Goal: Information Seeking & Learning: Understand process/instructions

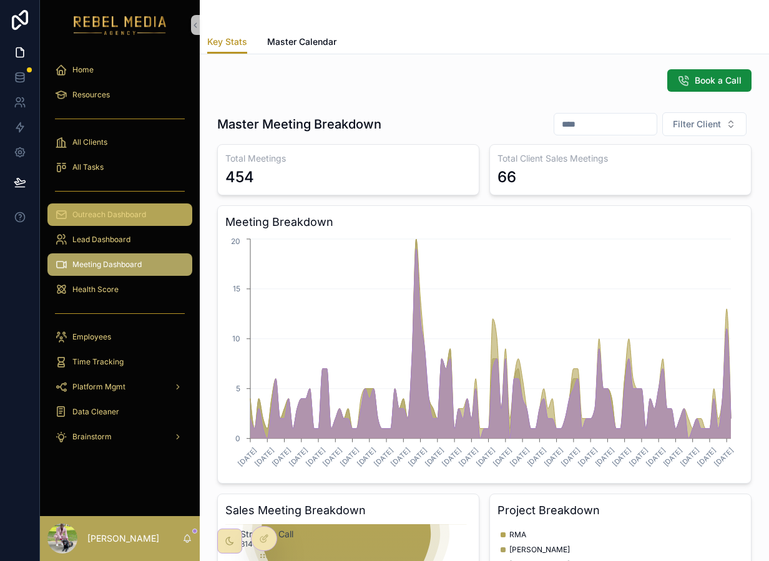
click at [135, 205] on div "Outreach Dashboard" at bounding box center [120, 215] width 130 height 20
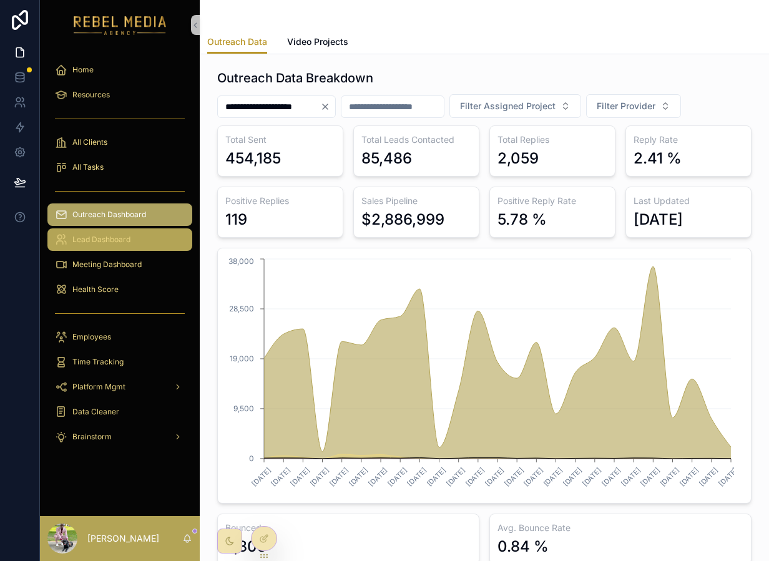
click at [144, 249] on div "Lead Dashboard" at bounding box center [120, 240] width 130 height 20
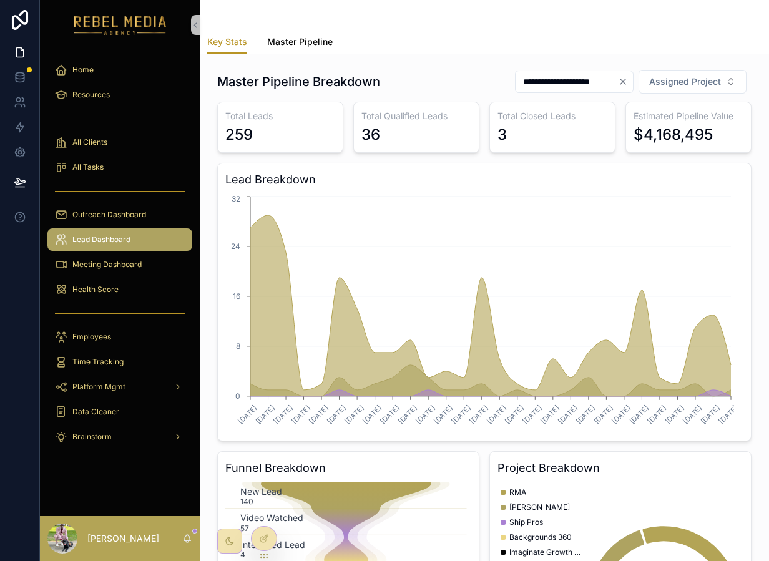
click at [308, 44] on span "Master Pipeline" at bounding box center [300, 42] width 66 height 12
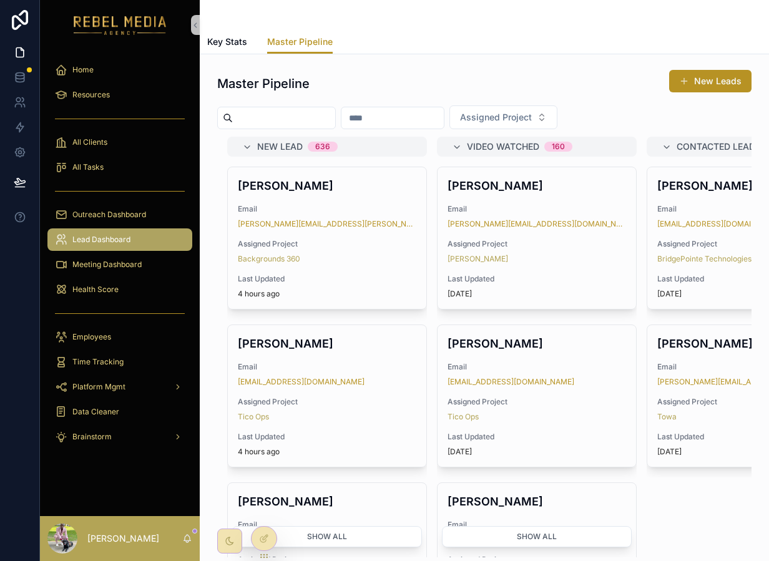
click at [309, 122] on input "scrollable content" at bounding box center [284, 117] width 102 height 17
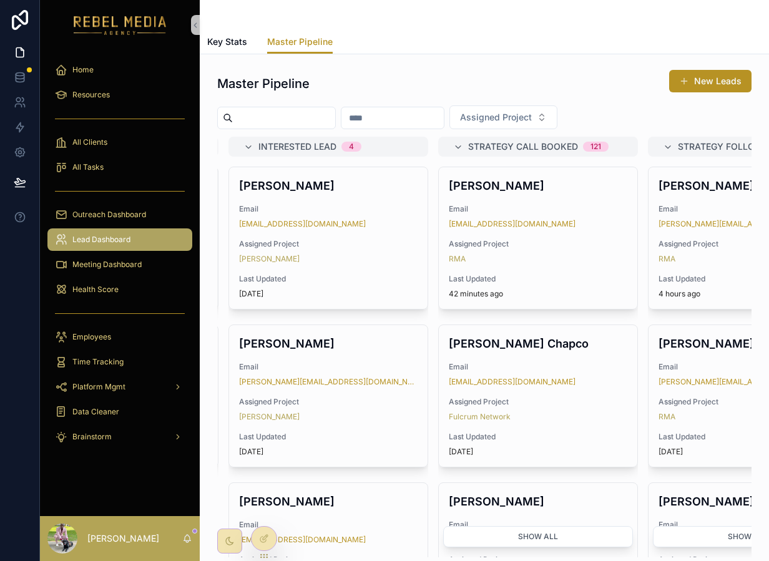
scroll to position [0, 631]
click at [654, 107] on div "Assigned Project" at bounding box center [484, 118] width 535 height 24
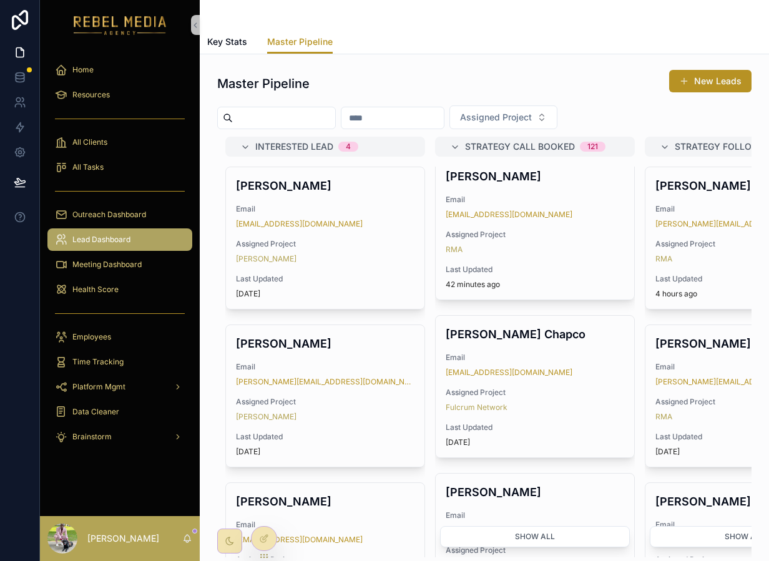
scroll to position [0, 755]
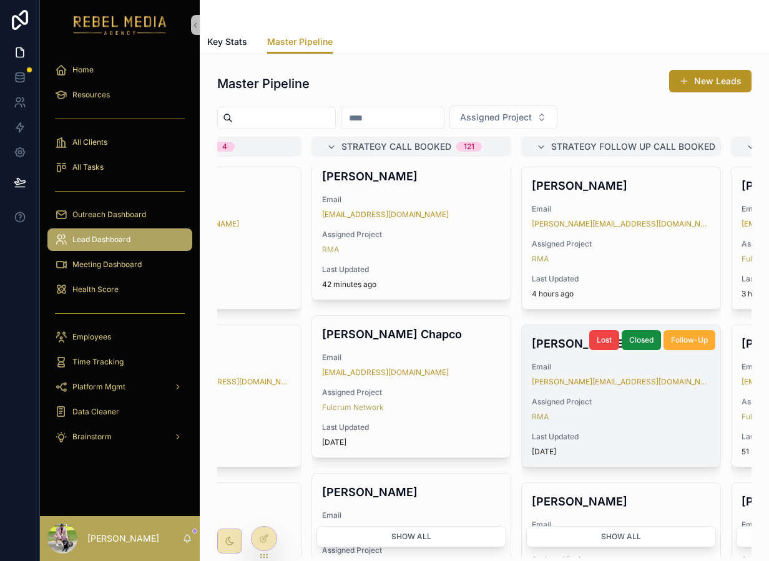
click at [651, 421] on div "RMA" at bounding box center [621, 417] width 179 height 10
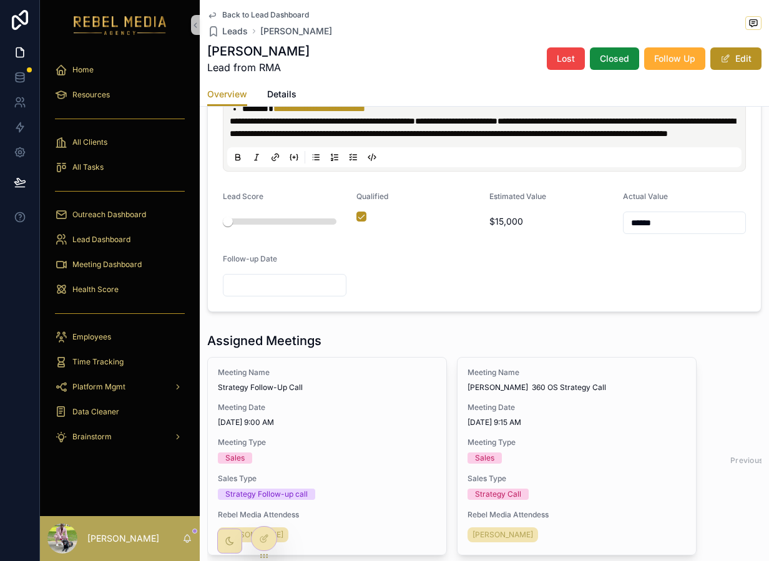
scroll to position [638, 0]
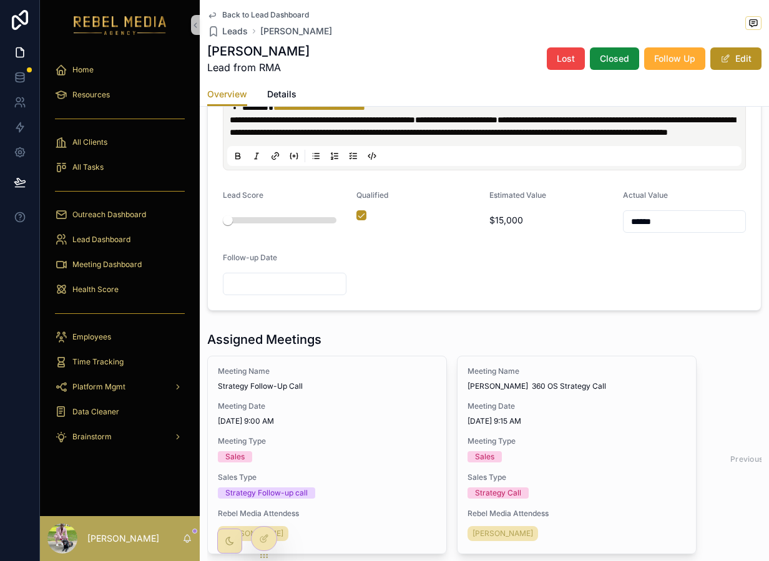
click at [633, 230] on input "******" at bounding box center [685, 221] width 122 height 17
type input "******"
click at [633, 310] on form "**********" at bounding box center [484, 126] width 553 height 368
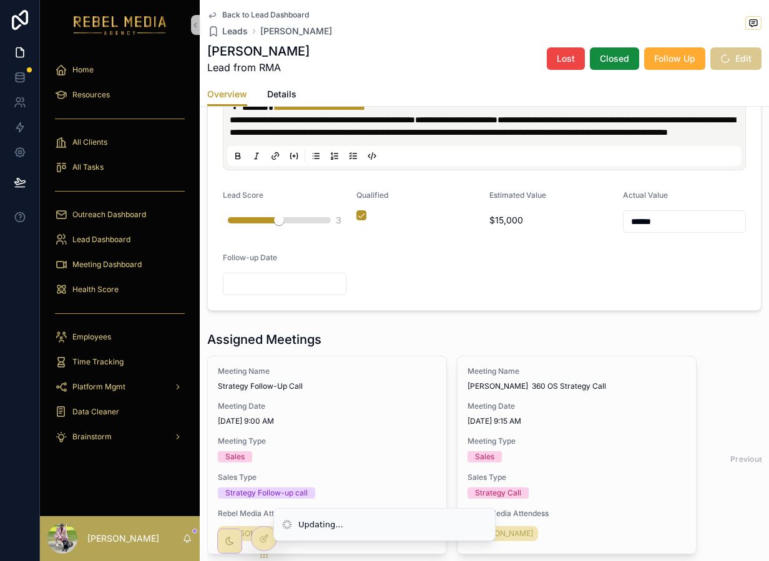
click at [282, 224] on div "scrollable content" at bounding box center [279, 220] width 103 height 6
click at [287, 224] on div "scrollable content" at bounding box center [279, 220] width 103 height 6
click at [300, 224] on div "scrollable content" at bounding box center [279, 220] width 103 height 6
click at [305, 230] on div "3" at bounding box center [285, 220] width 114 height 20
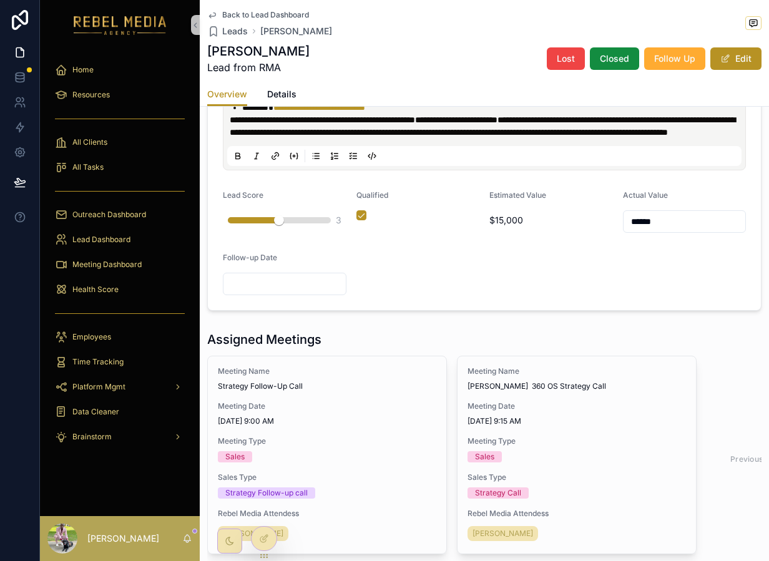
click at [304, 224] on div "scrollable content" at bounding box center [279, 220] width 103 height 6
click at [392, 310] on form "**********" at bounding box center [484, 126] width 553 height 368
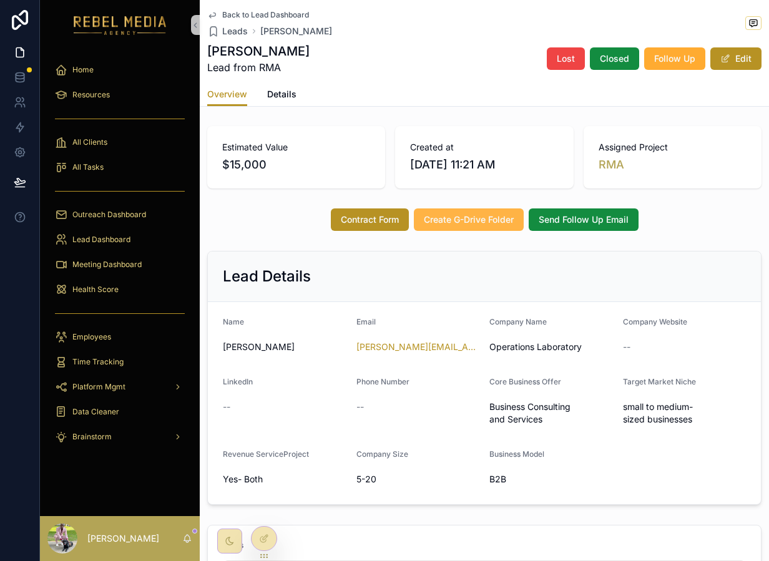
scroll to position [58, 0]
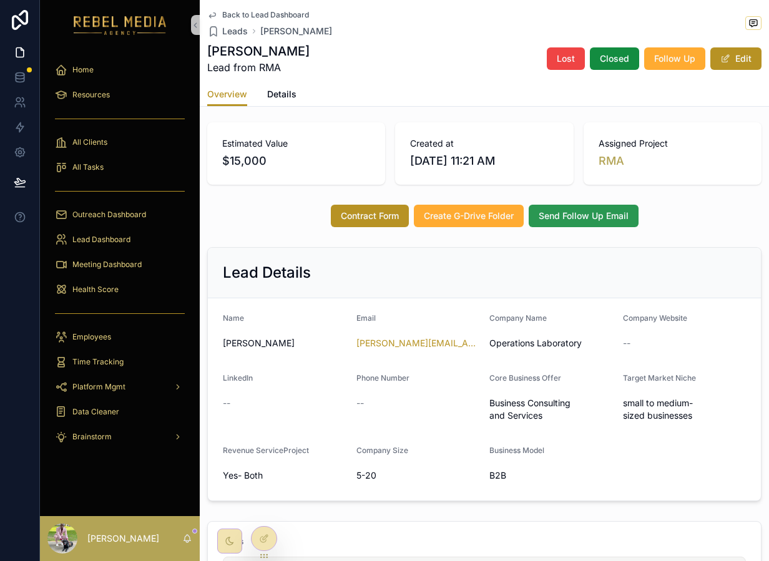
click at [591, 222] on span "Send Follow Up Email" at bounding box center [584, 216] width 90 height 12
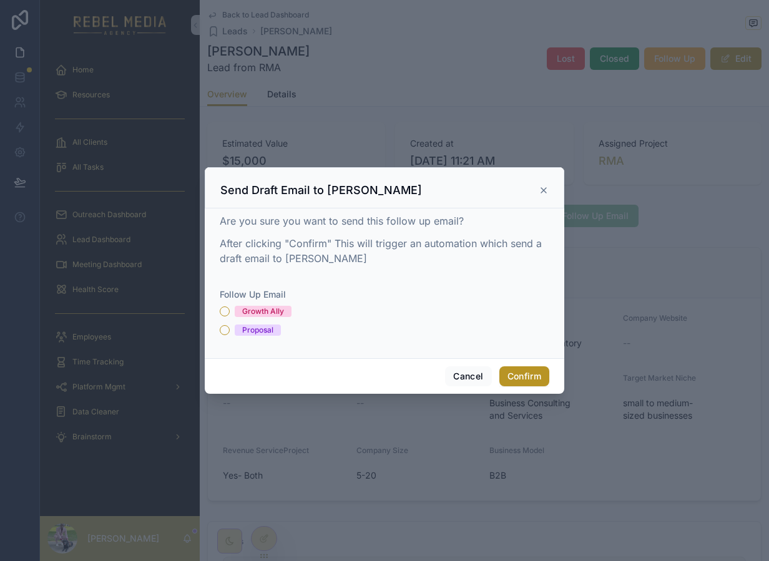
click at [254, 307] on div "Growth Ally" at bounding box center [263, 311] width 42 height 11
click at [230, 307] on button "Growth Ally" at bounding box center [225, 312] width 10 height 10
click at [519, 380] on button "Confirm" at bounding box center [525, 377] width 50 height 20
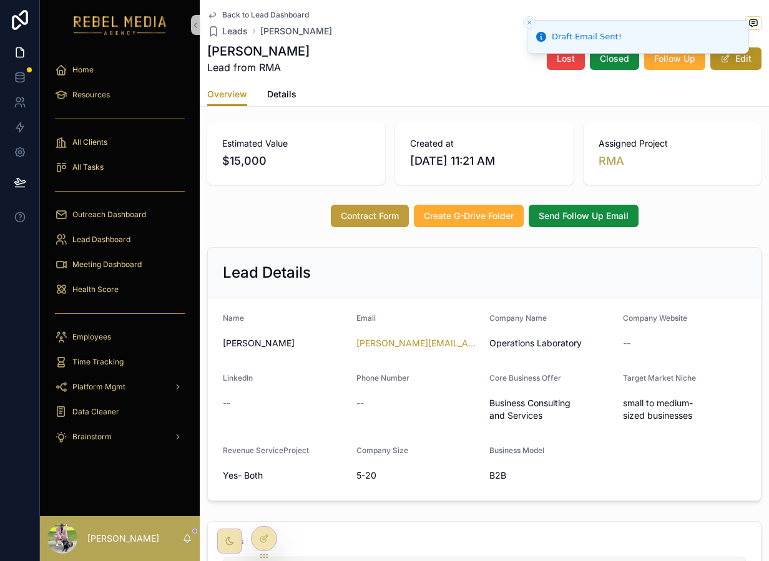
click at [370, 222] on span "Contract Form" at bounding box center [370, 216] width 58 height 12
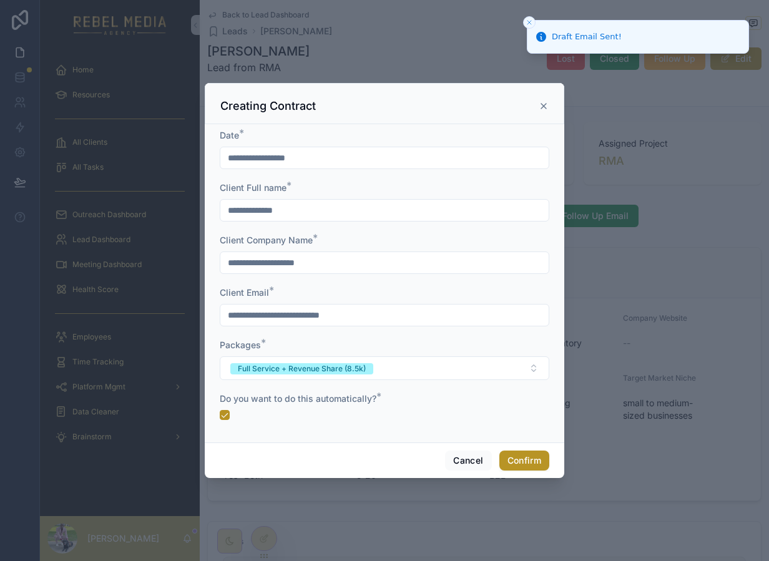
click at [230, 410] on div at bounding box center [385, 415] width 330 height 10
click at [222, 413] on button "button" at bounding box center [225, 415] width 10 height 10
click at [281, 385] on form "**********" at bounding box center [385, 280] width 330 height 303
click at [281, 377] on button "Full Service + Revenue Share (8.5k)" at bounding box center [385, 369] width 330 height 24
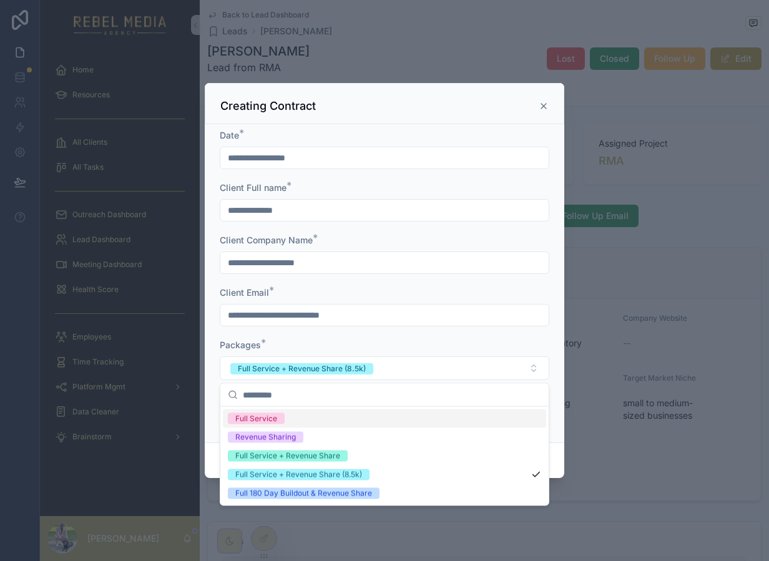
click at [448, 345] on div "Packages *" at bounding box center [385, 345] width 330 height 12
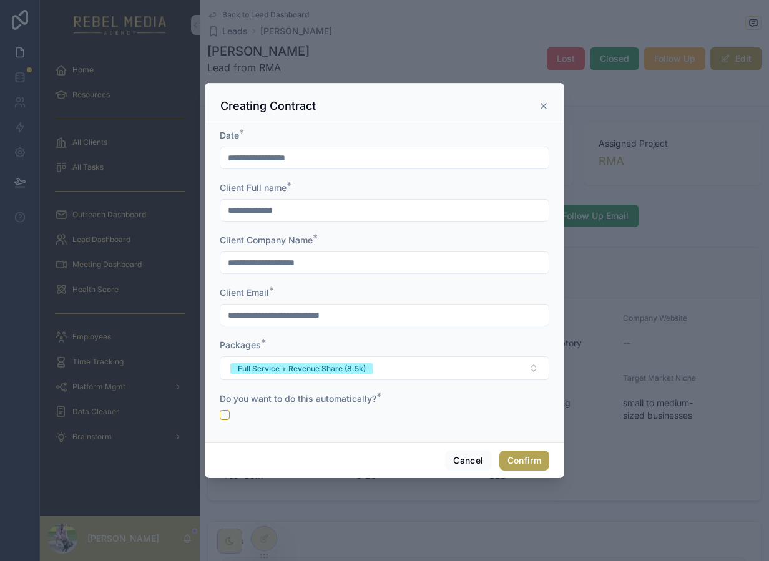
click at [533, 461] on button "Confirm" at bounding box center [525, 461] width 50 height 20
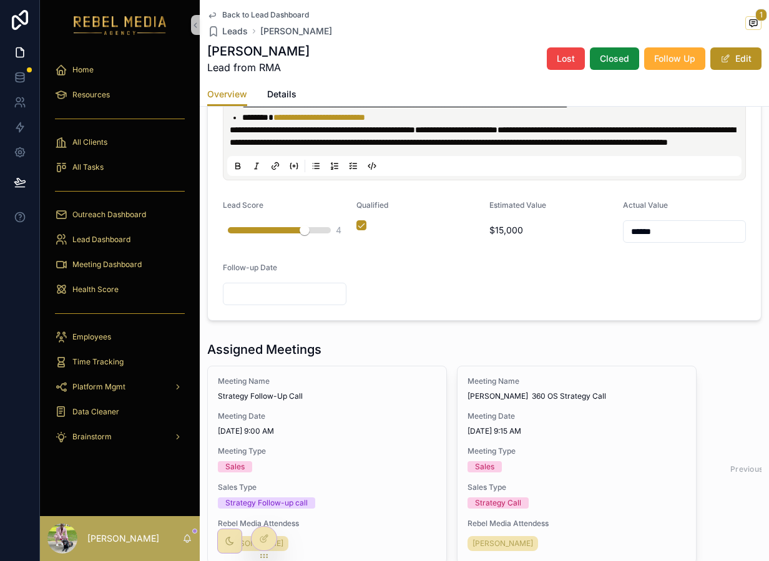
scroll to position [847, 0]
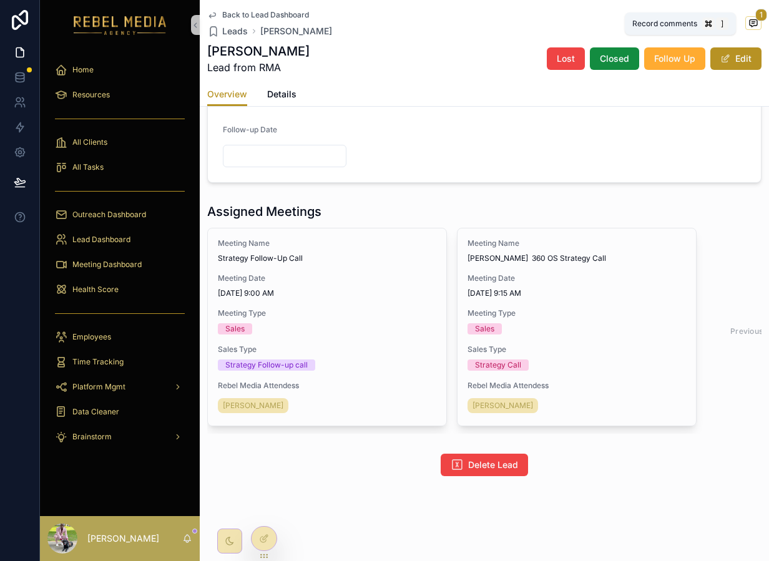
click at [750, 19] on icon "scrollable content" at bounding box center [753, 22] width 7 height 7
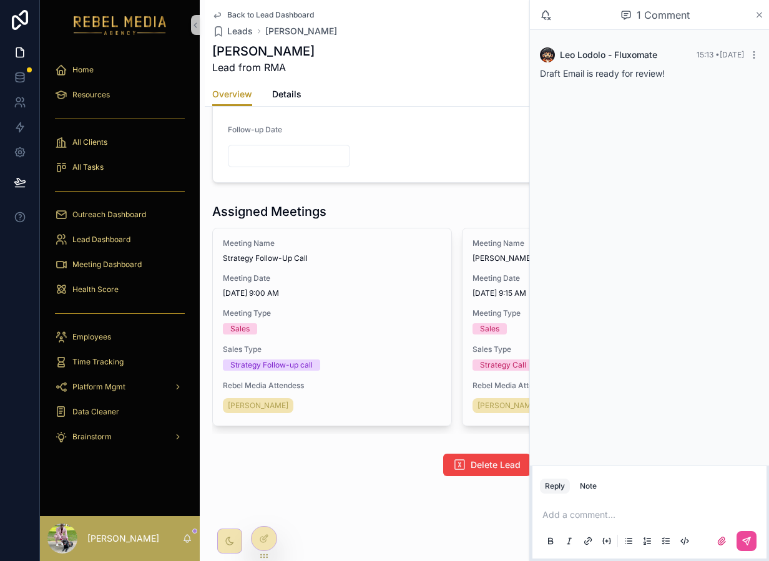
click at [757, 14] on icon "scrollable content" at bounding box center [759, 15] width 9 height 10
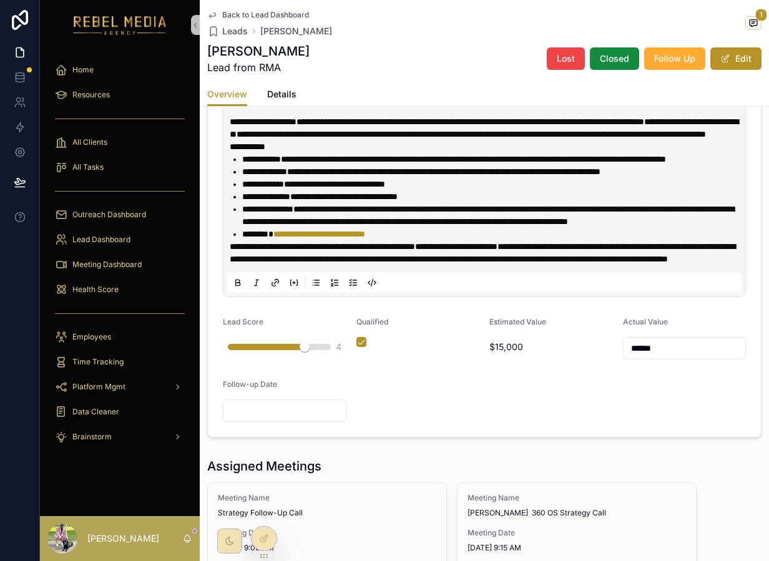
scroll to position [486, 0]
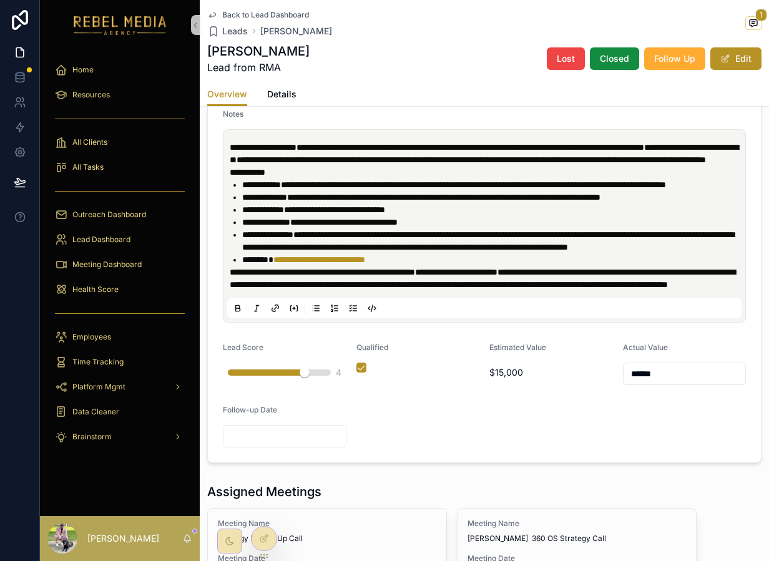
click at [256, 18] on span "Back to Lead Dashboard" at bounding box center [265, 15] width 87 height 10
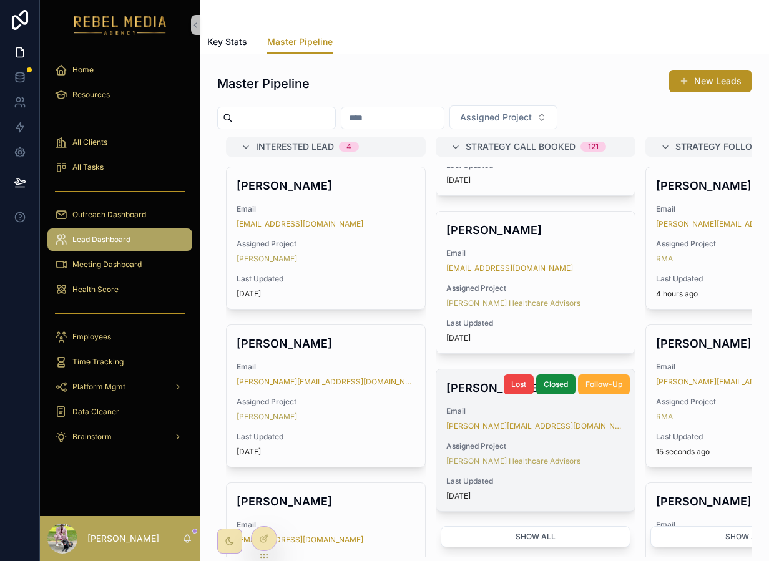
scroll to position [111, 0]
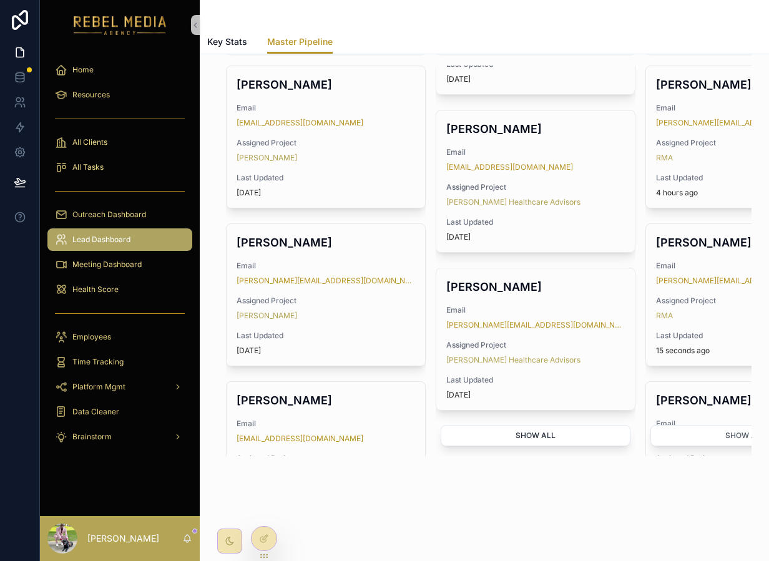
click at [555, 430] on button "Show all" at bounding box center [536, 435] width 190 height 21
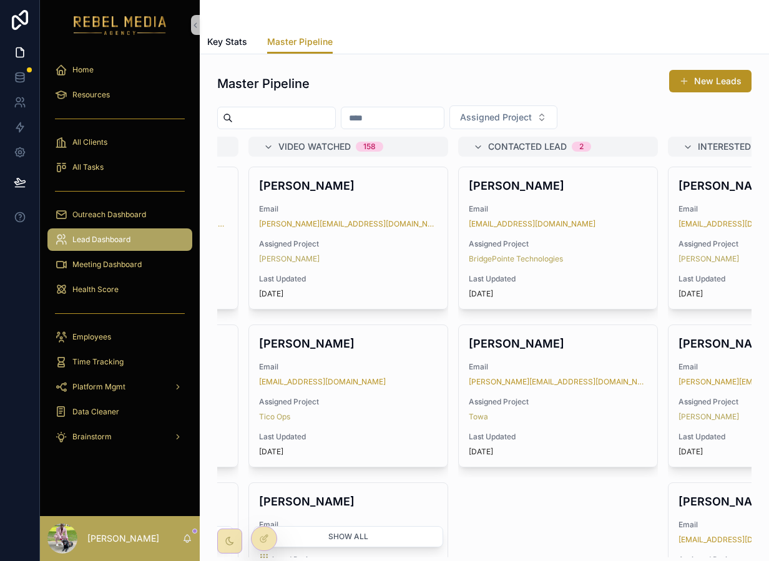
scroll to position [0, 0]
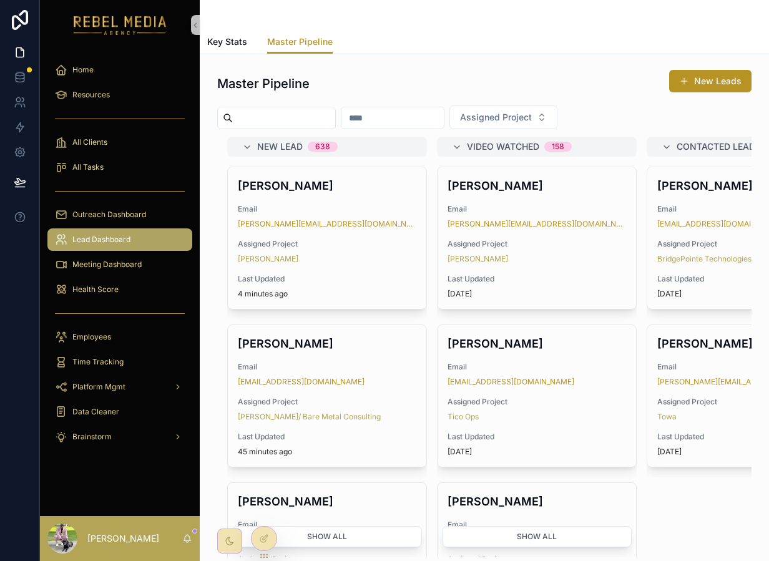
click at [317, 278] on span "Last Updated" at bounding box center [327, 279] width 179 height 10
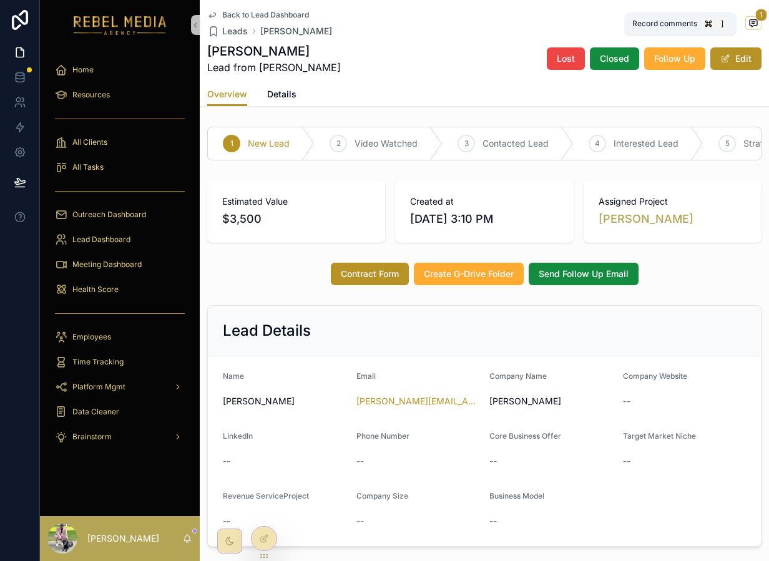
click at [752, 22] on span "scrollable content" at bounding box center [754, 23] width 16 height 14
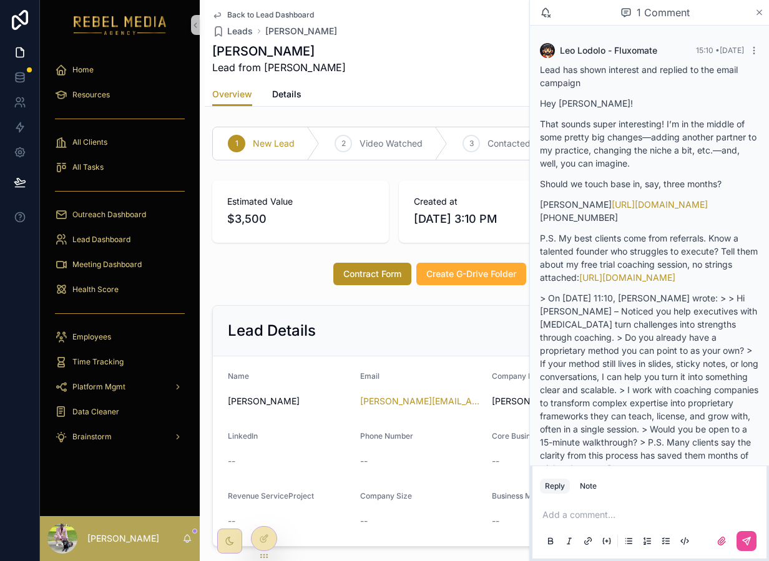
click at [756, 12] on icon "scrollable content" at bounding box center [759, 12] width 9 height 10
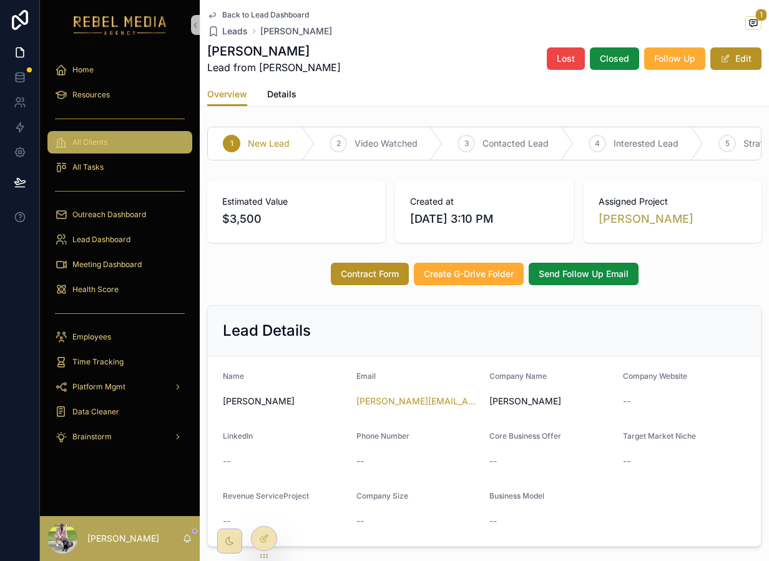
click at [81, 149] on div "All Clients" at bounding box center [120, 142] width 130 height 20
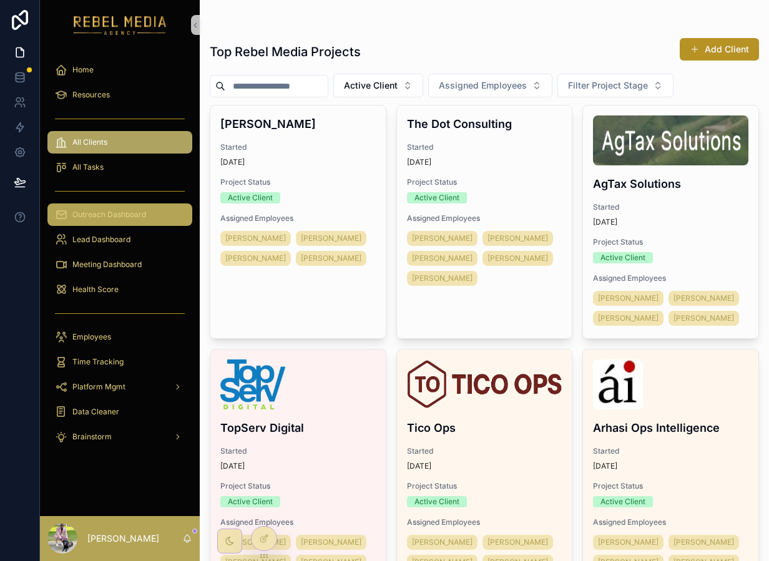
click at [125, 217] on span "Outreach Dashboard" at bounding box center [109, 215] width 74 height 10
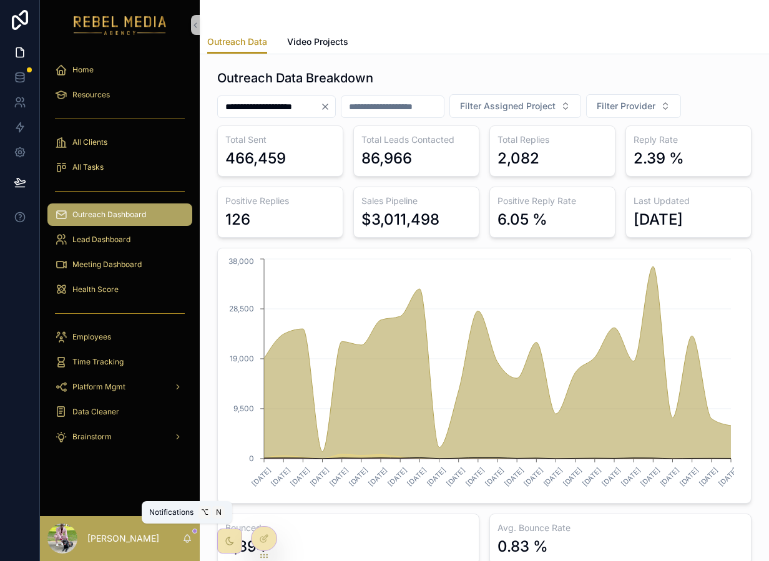
click at [184, 536] on icon "scrollable content" at bounding box center [187, 539] width 10 height 10
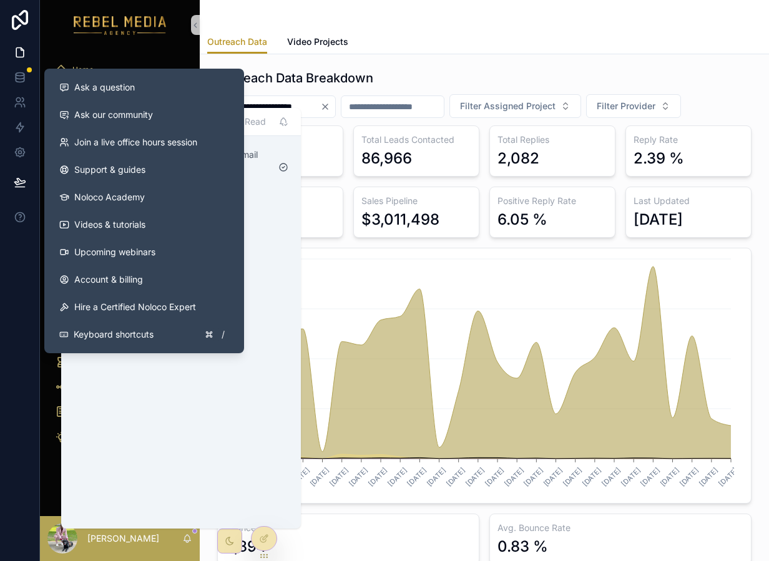
click at [121, 55] on div "Home Resources All Clients All Tasks Outreach Dashboard Lead Dashboard Meeting …" at bounding box center [120, 257] width 160 height 415
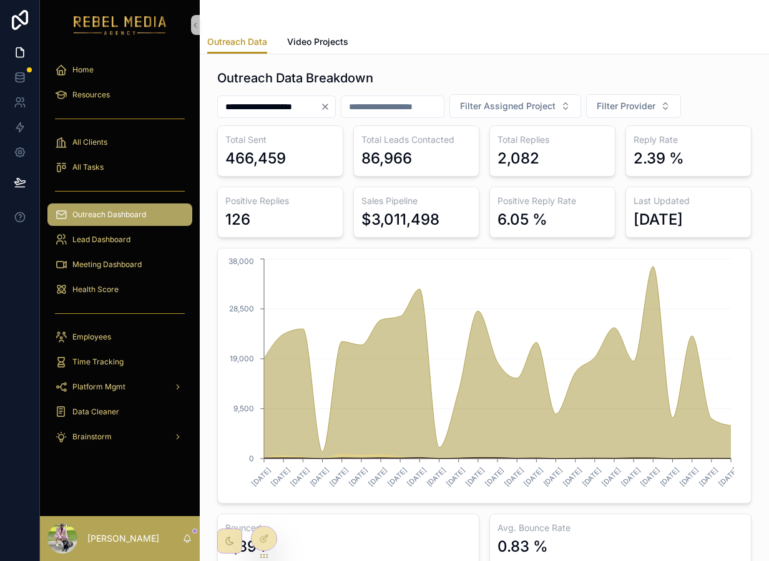
click at [448, 218] on div "$3,011,498" at bounding box center [417, 220] width 110 height 20
click at [330, 108] on icon "Clear" at bounding box center [325, 107] width 10 height 10
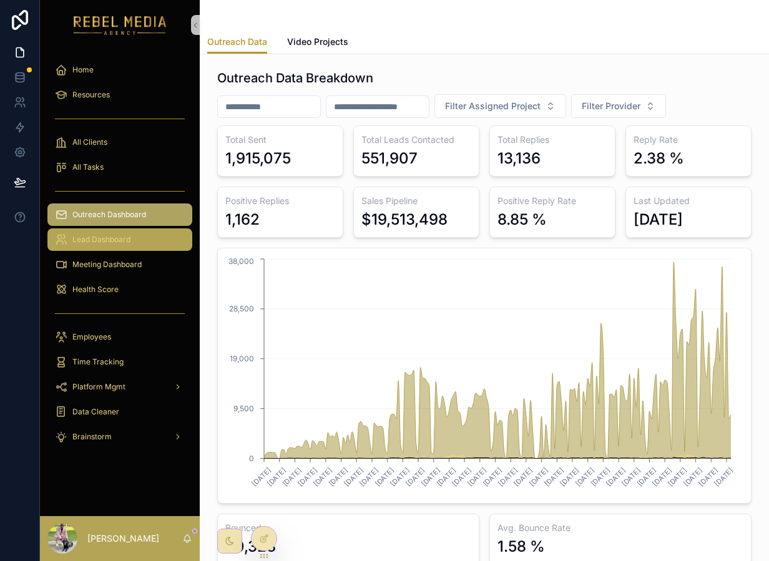
click at [107, 249] on div "Lead Dashboard" at bounding box center [120, 240] width 130 height 20
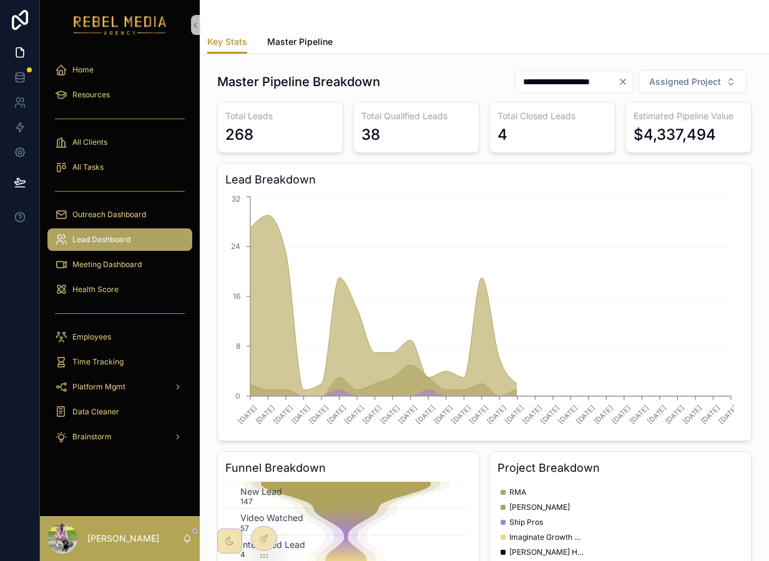
click at [618, 84] on icon "Clear" at bounding box center [623, 82] width 10 height 10
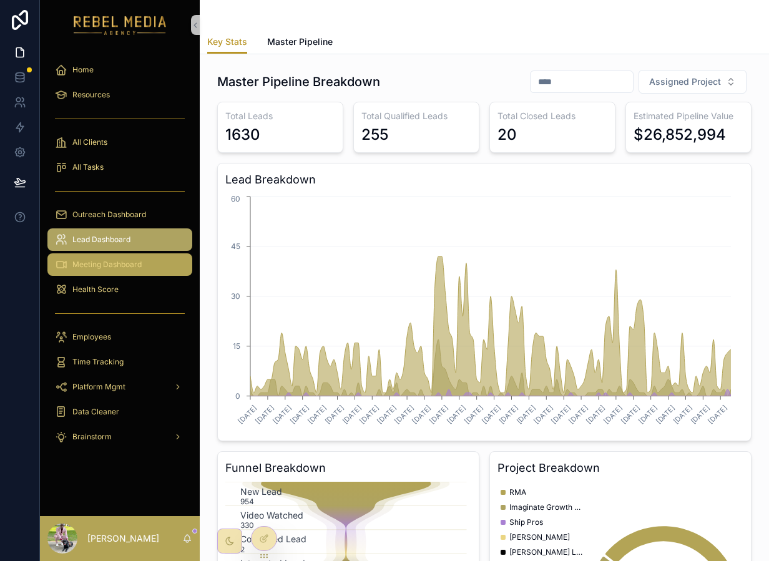
click at [150, 262] on div "Meeting Dashboard" at bounding box center [120, 265] width 130 height 20
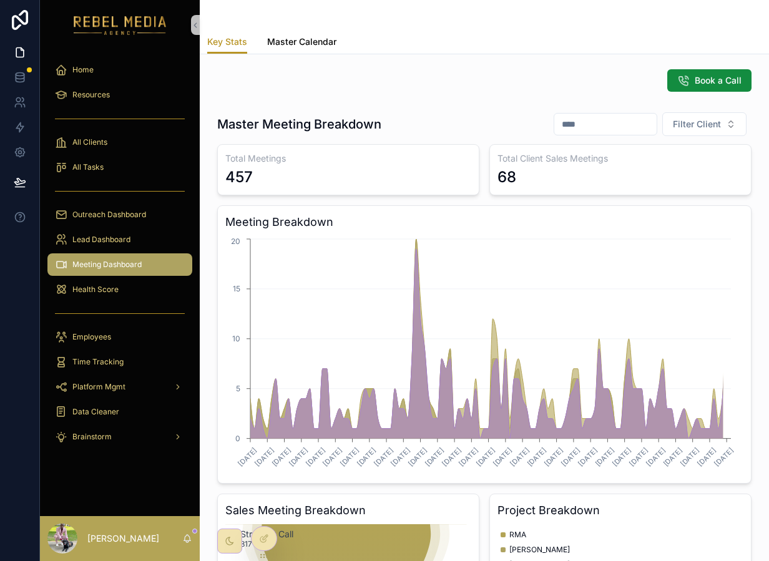
click at [297, 49] on link "Master Calendar" at bounding box center [301, 43] width 69 height 25
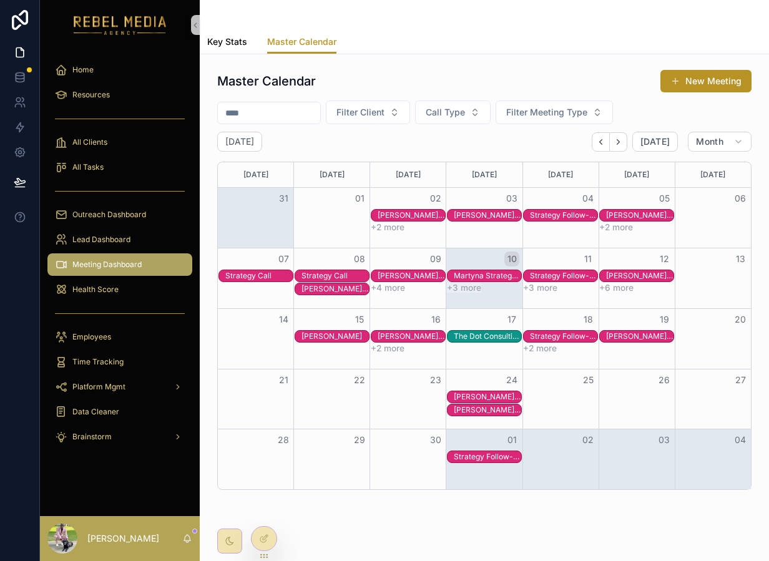
click at [245, 44] on span "Key Stats" at bounding box center [227, 42] width 40 height 12
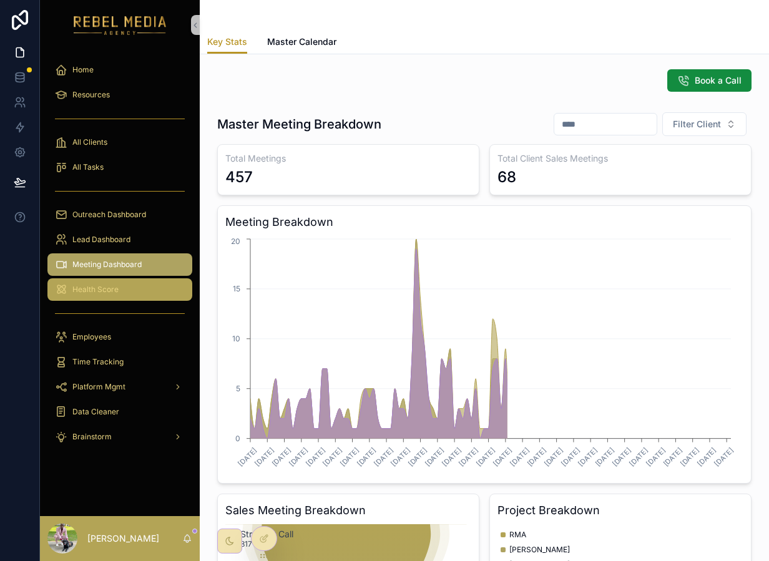
click at [83, 283] on div "Health Score" at bounding box center [120, 290] width 130 height 20
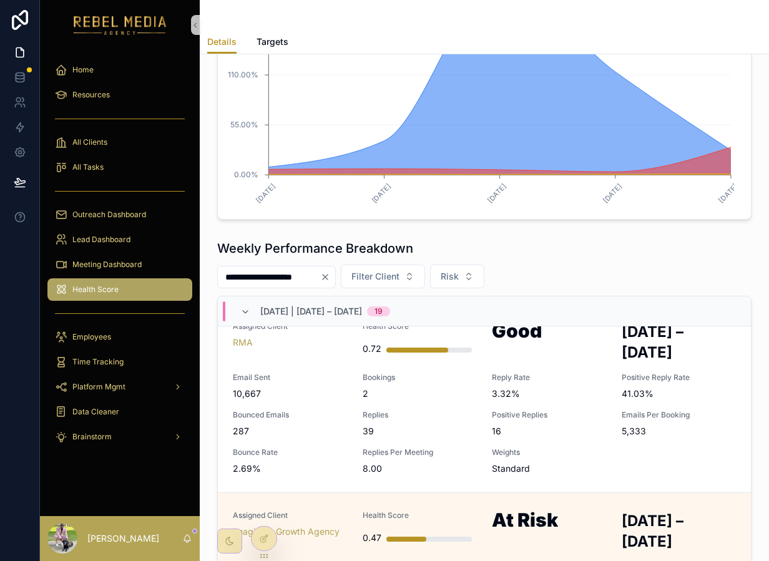
scroll to position [25, 0]
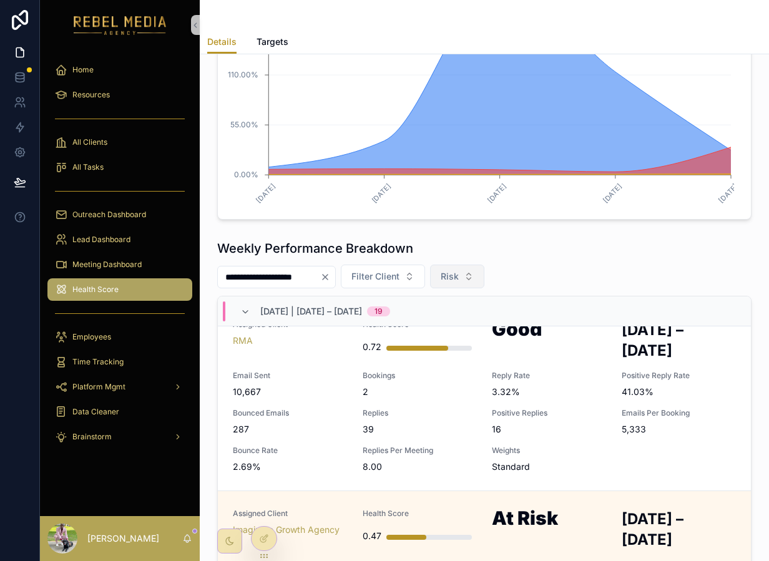
click at [459, 279] on span "Risk" at bounding box center [450, 276] width 18 height 12
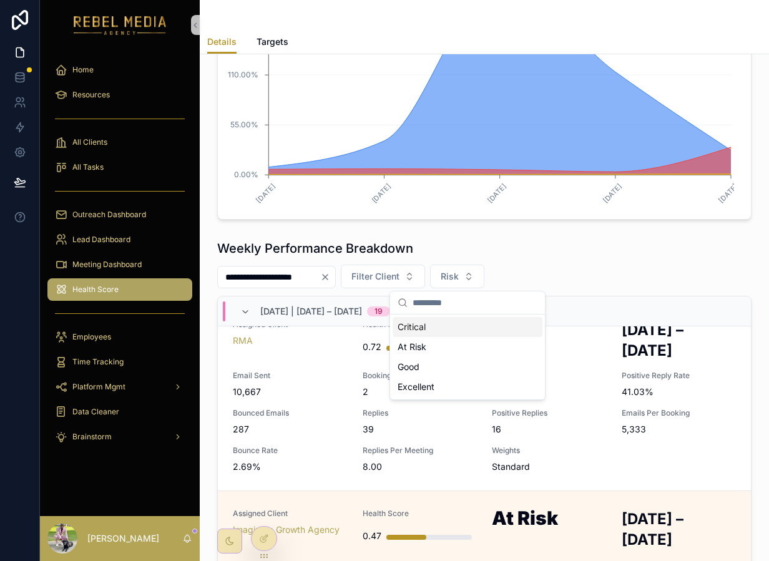
click at [445, 303] on input "scrollable content" at bounding box center [475, 303] width 125 height 22
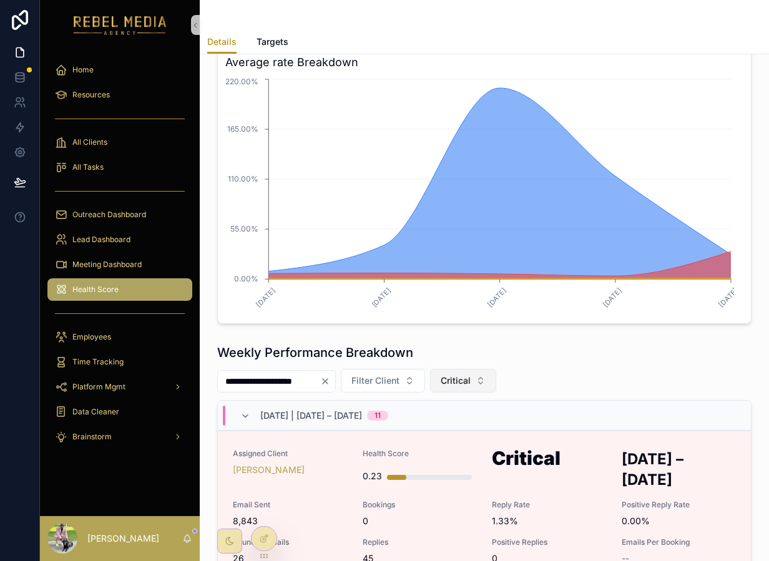
click at [478, 373] on button "Critical" at bounding box center [463, 381] width 66 height 24
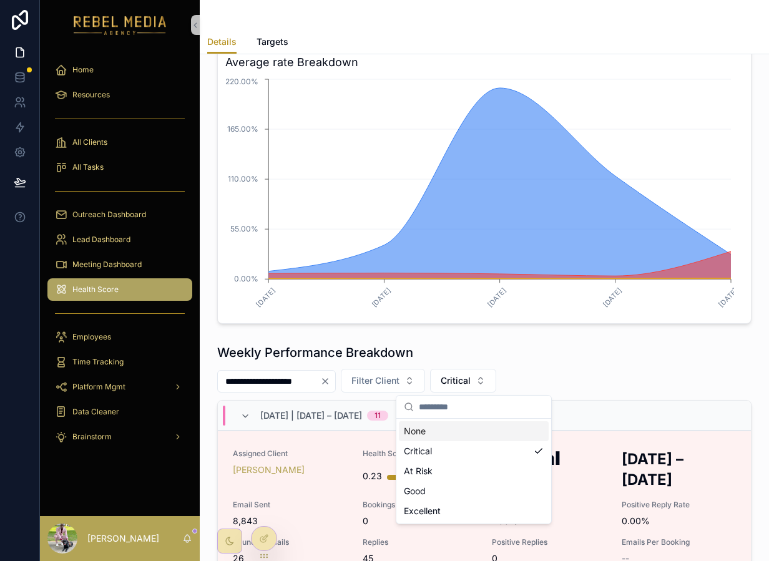
click at [445, 431] on div "None" at bounding box center [474, 431] width 150 height 20
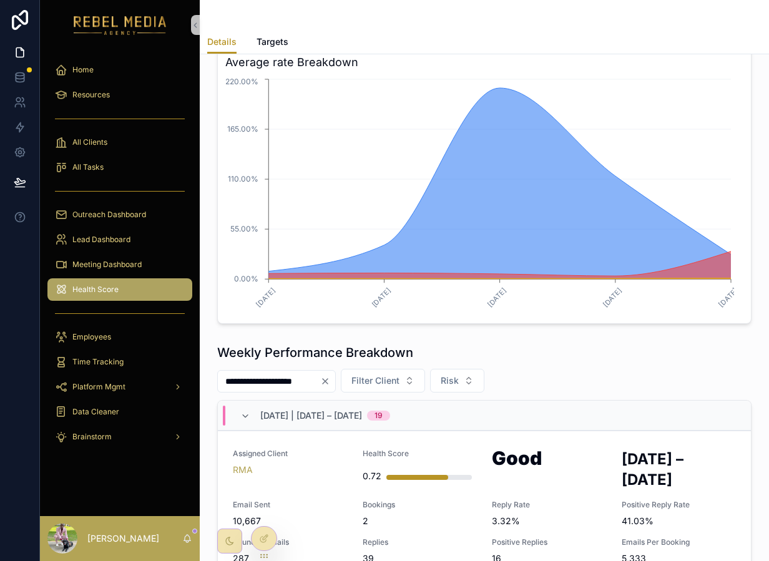
click at [614, 377] on div "**********" at bounding box center [484, 381] width 535 height 24
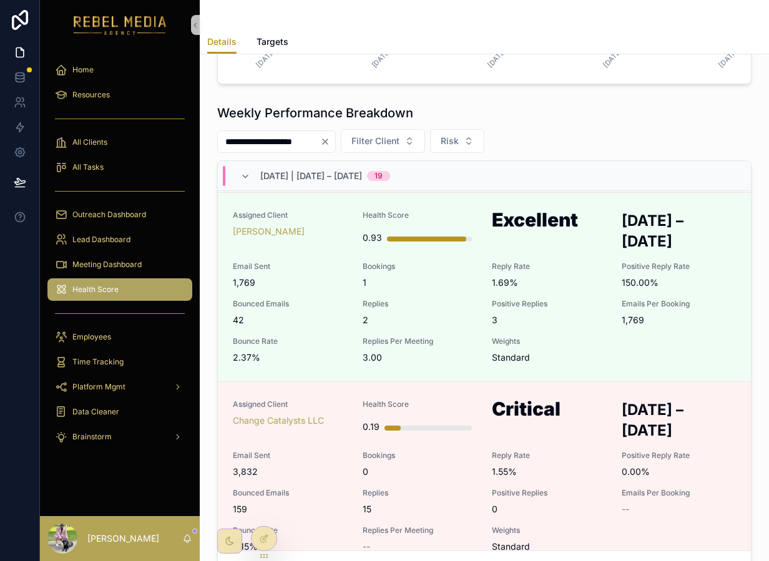
scroll to position [2448, 0]
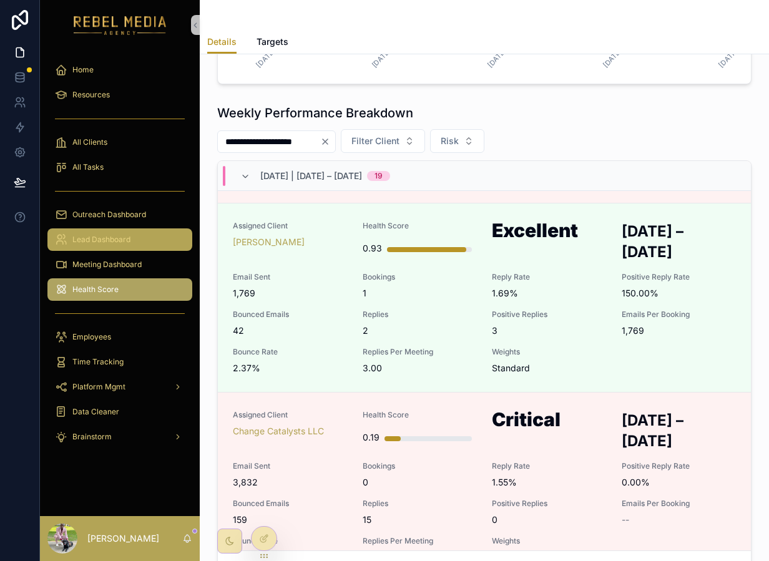
click at [140, 244] on div "Lead Dashboard" at bounding box center [120, 240] width 130 height 20
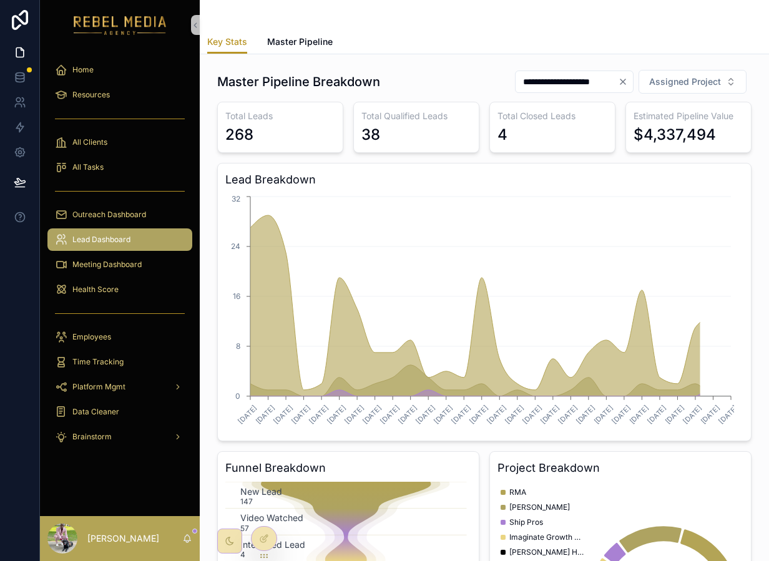
click at [113, 185] on div "scrollable content" at bounding box center [119, 191] width 145 height 20
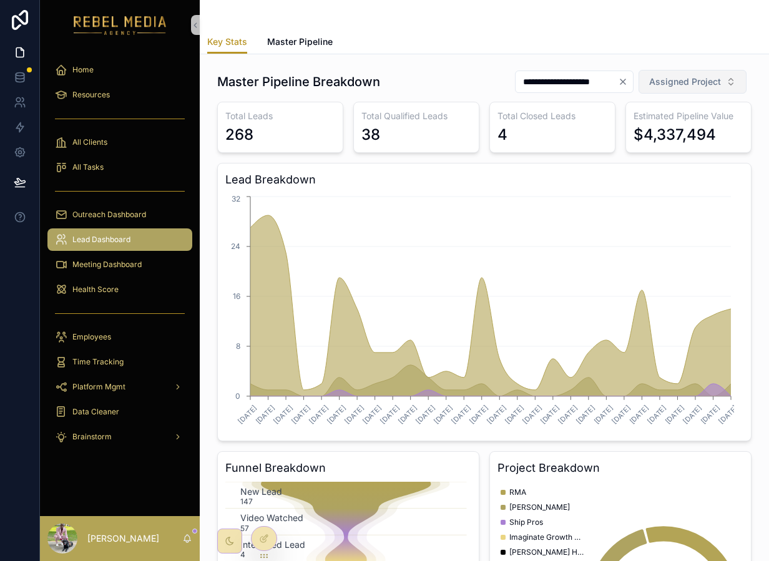
click at [693, 81] on span "Assigned Project" at bounding box center [685, 82] width 72 height 12
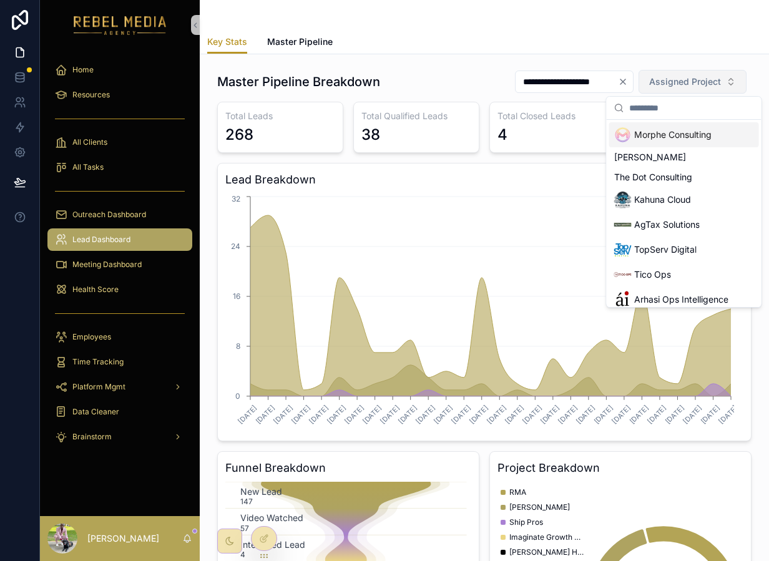
click at [691, 81] on span "Assigned Project" at bounding box center [685, 82] width 72 height 12
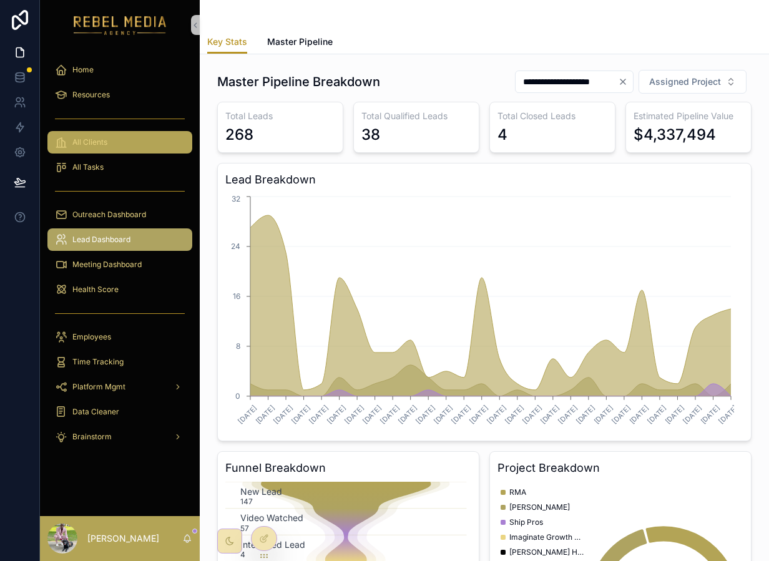
click at [112, 148] on div "All Clients" at bounding box center [120, 142] width 130 height 20
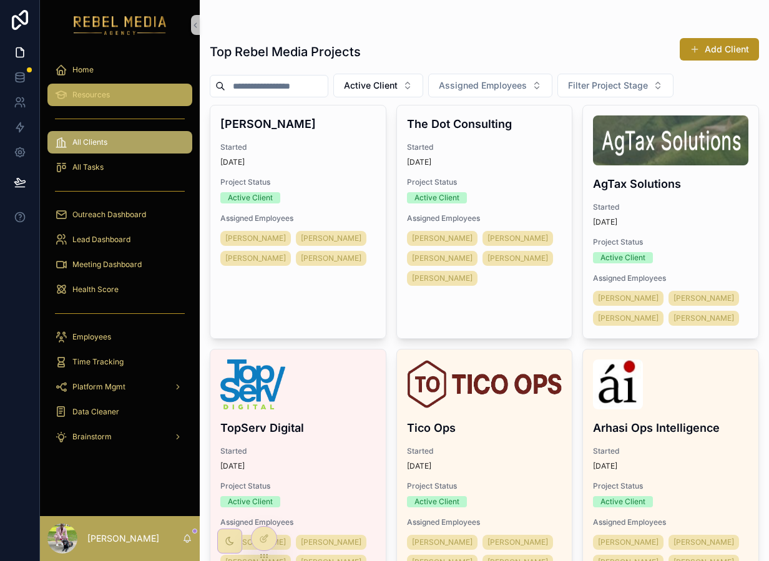
click at [129, 99] on div "Resources" at bounding box center [120, 95] width 130 height 20
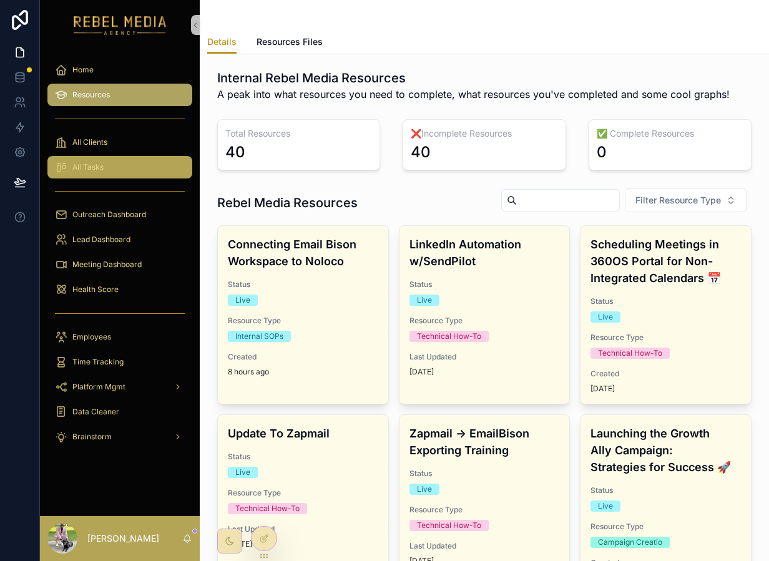
click at [140, 161] on div "All Tasks" at bounding box center [120, 167] width 130 height 20
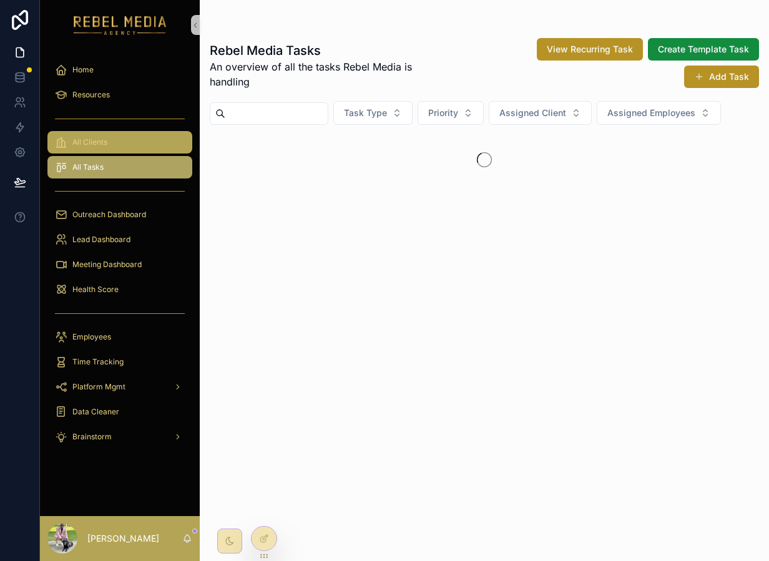
click at [134, 144] on div "All Clients" at bounding box center [120, 142] width 130 height 20
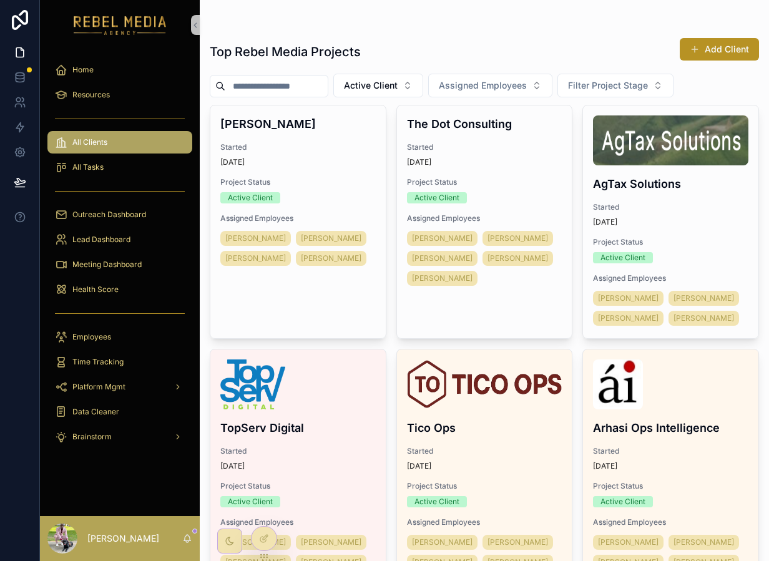
click at [125, 150] on div "All Clients" at bounding box center [120, 142] width 130 height 20
click at [121, 158] on div "All Tasks" at bounding box center [120, 167] width 130 height 20
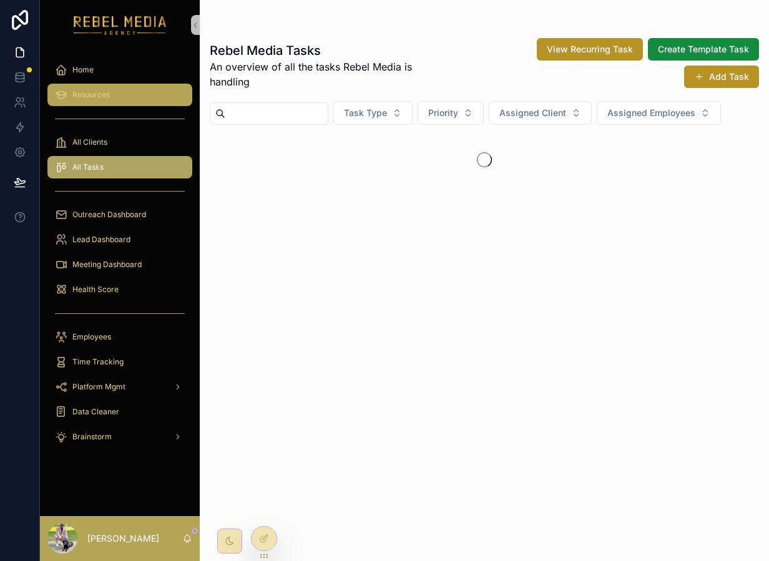
click at [128, 99] on div "Resources" at bounding box center [120, 95] width 130 height 20
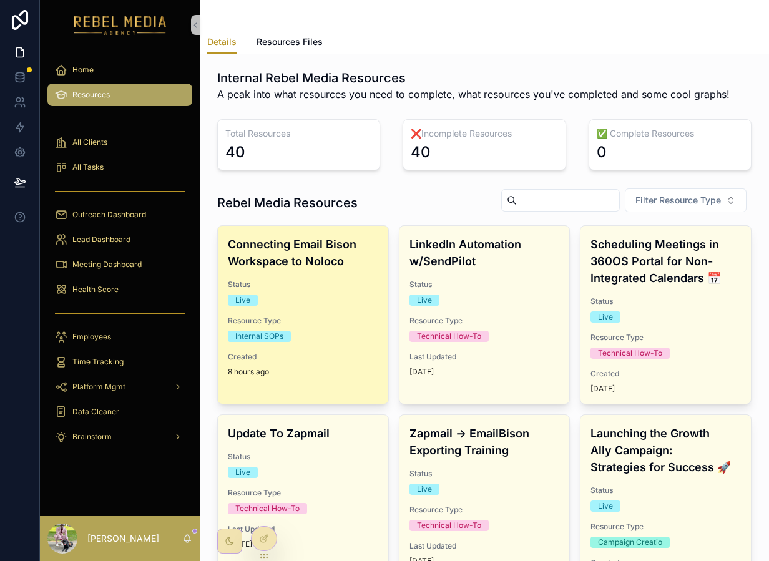
click at [307, 262] on h4 "Connecting Email Bison Workspace to Noloco" at bounding box center [303, 253] width 150 height 34
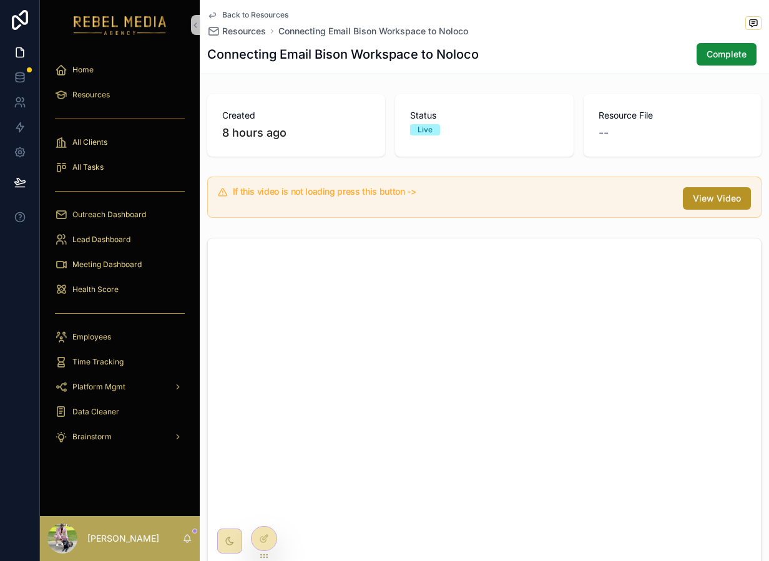
click at [410, 209] on div "If this video is not loading press this button -> View Video" at bounding box center [492, 198] width 518 height 22
click at [693, 205] on button "View Video" at bounding box center [717, 198] width 68 height 22
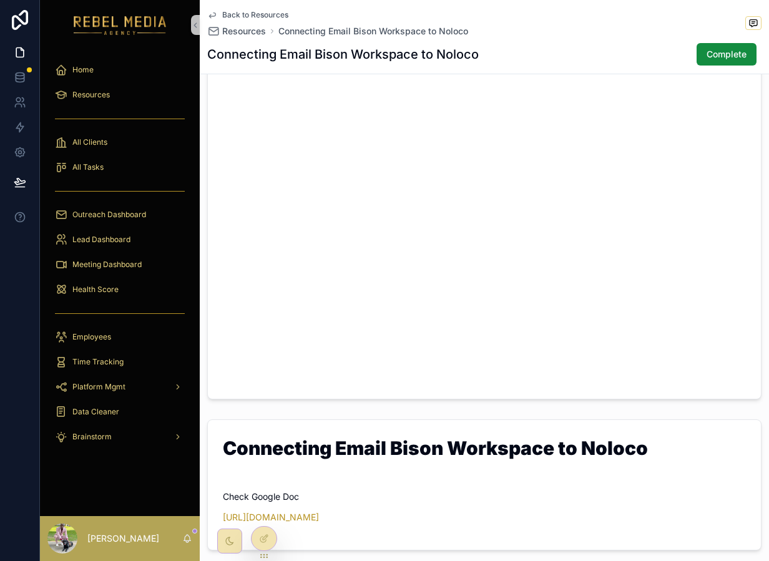
scroll to position [348, 0]
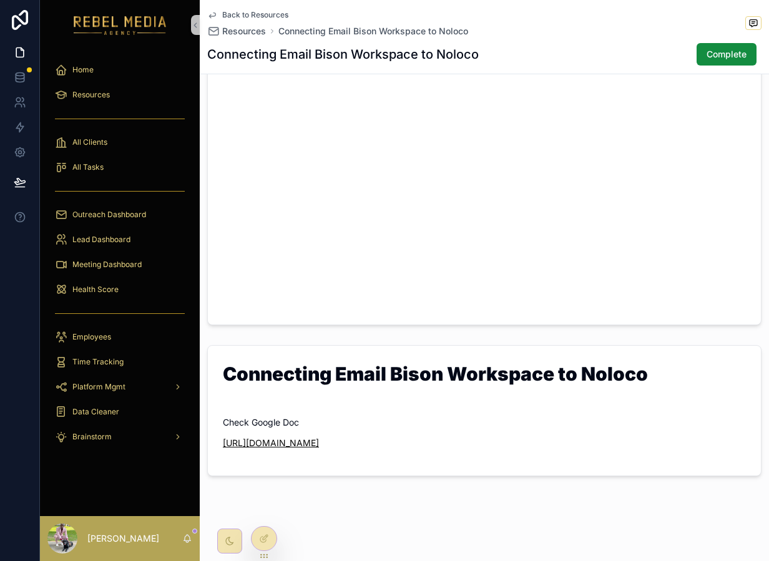
click at [319, 438] on link "https://docs.google.com/document/d/1aj9kCmZop2cGWiKuEYZ60Aqw7Gp4lpTmrd32uXPEJYY…" at bounding box center [271, 443] width 96 height 11
click at [122, 154] on div "All Clients" at bounding box center [120, 142] width 160 height 25
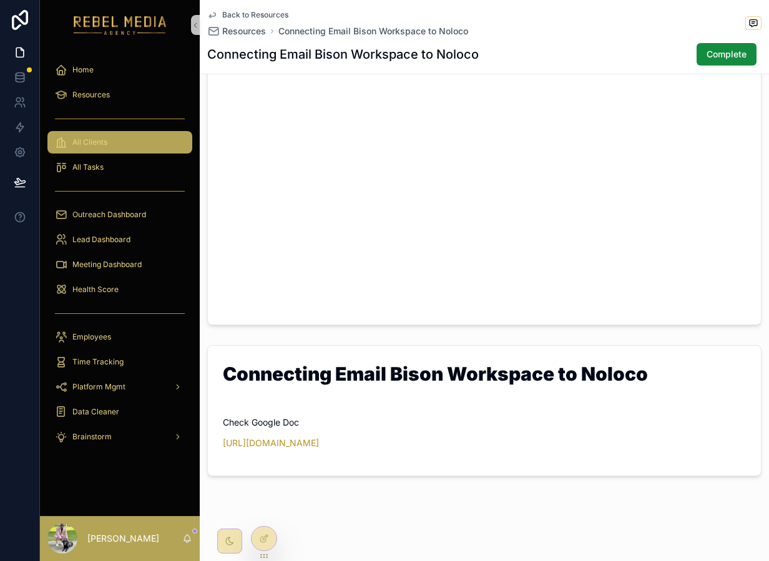
click at [132, 149] on div "All Clients" at bounding box center [120, 142] width 130 height 20
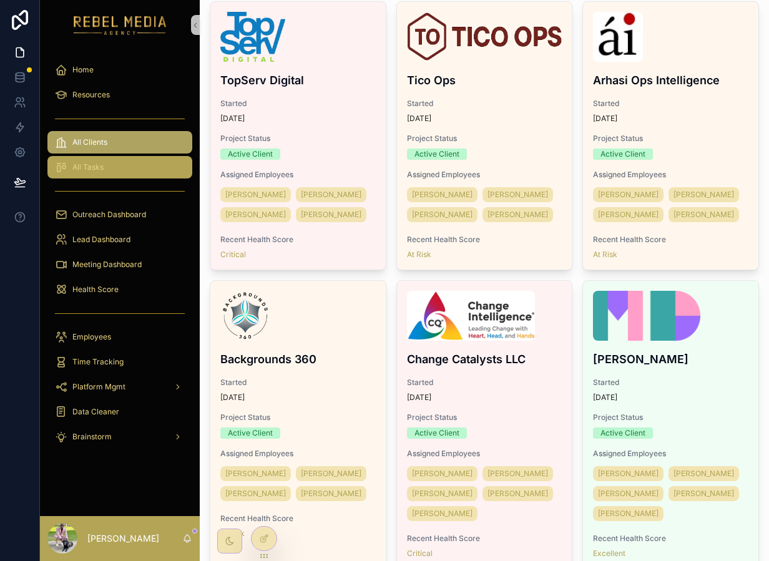
click at [109, 167] on div "All Tasks" at bounding box center [120, 167] width 130 height 20
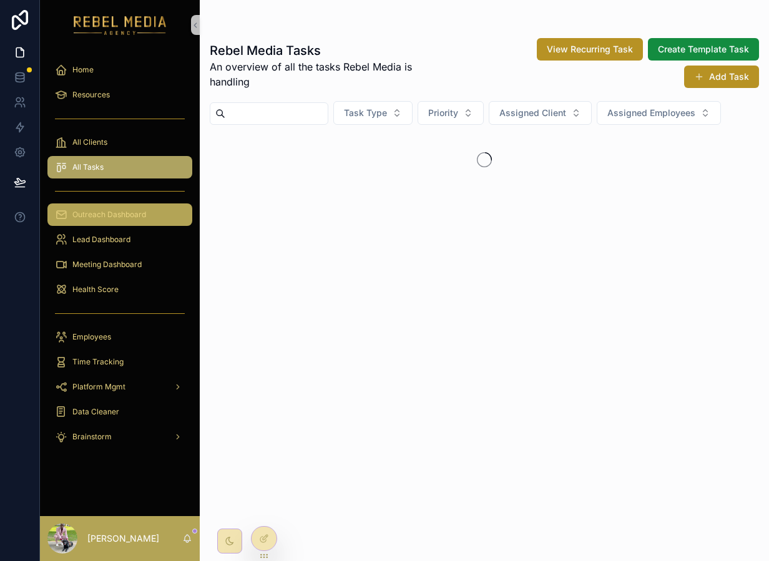
click at [92, 214] on span "Outreach Dashboard" at bounding box center [109, 215] width 74 height 10
